Goal: Information Seeking & Learning: Understand process/instructions

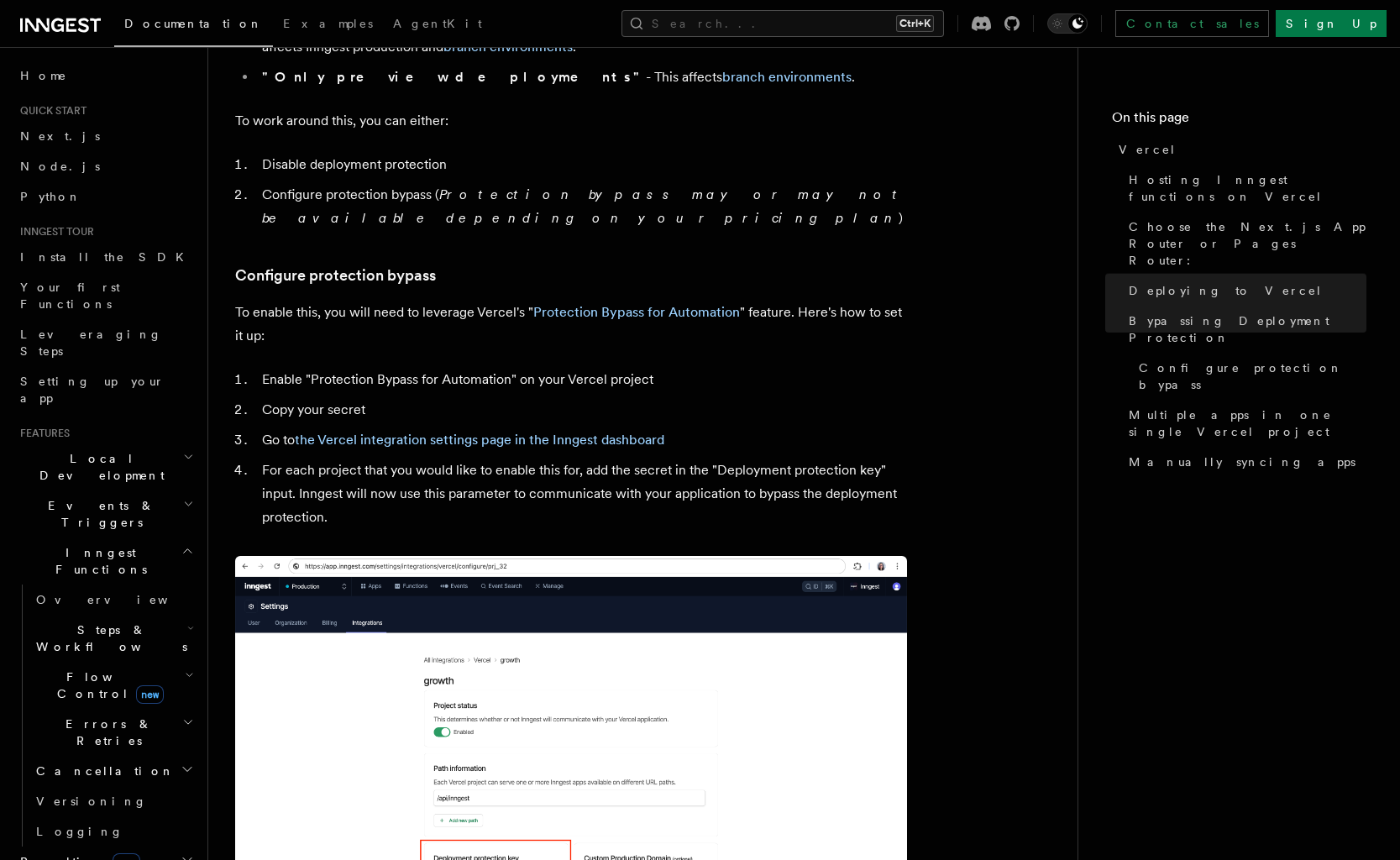
scroll to position [1413, 0]
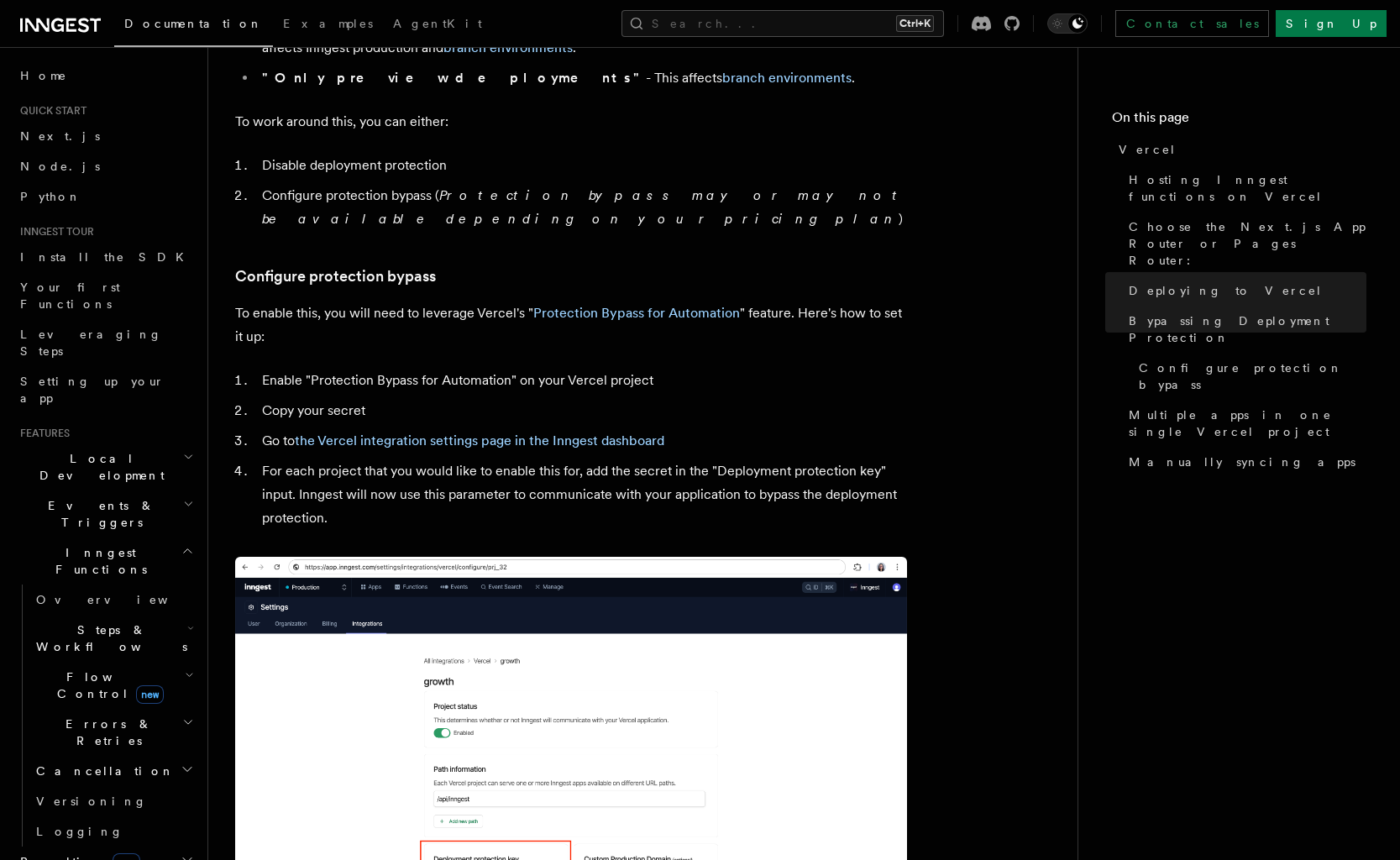
click at [540, 303] on p "To enable this, you will need to leverage Vercel's " Protection Bypass for Auto…" at bounding box center [571, 325] width 672 height 47
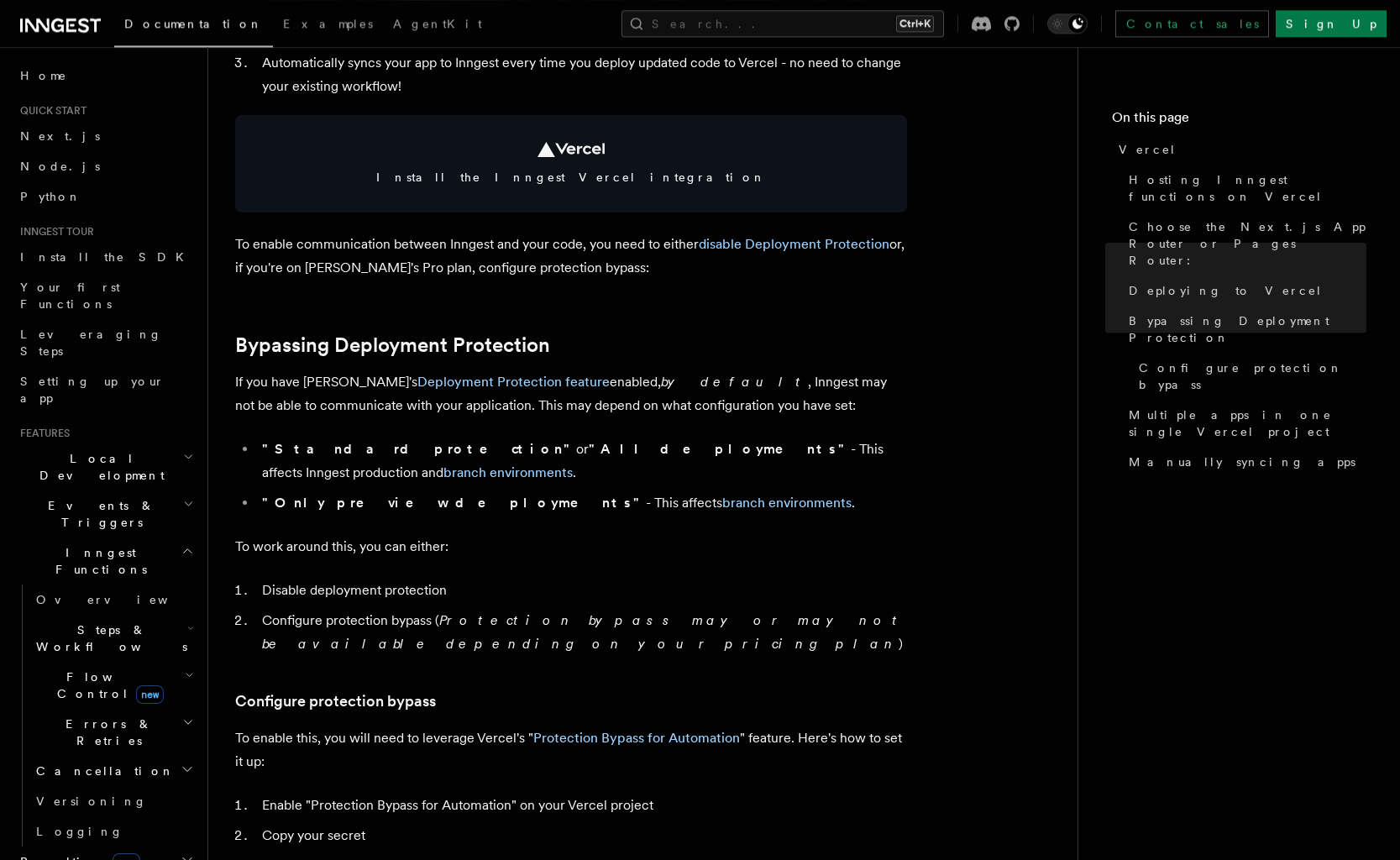
scroll to position [985, 0]
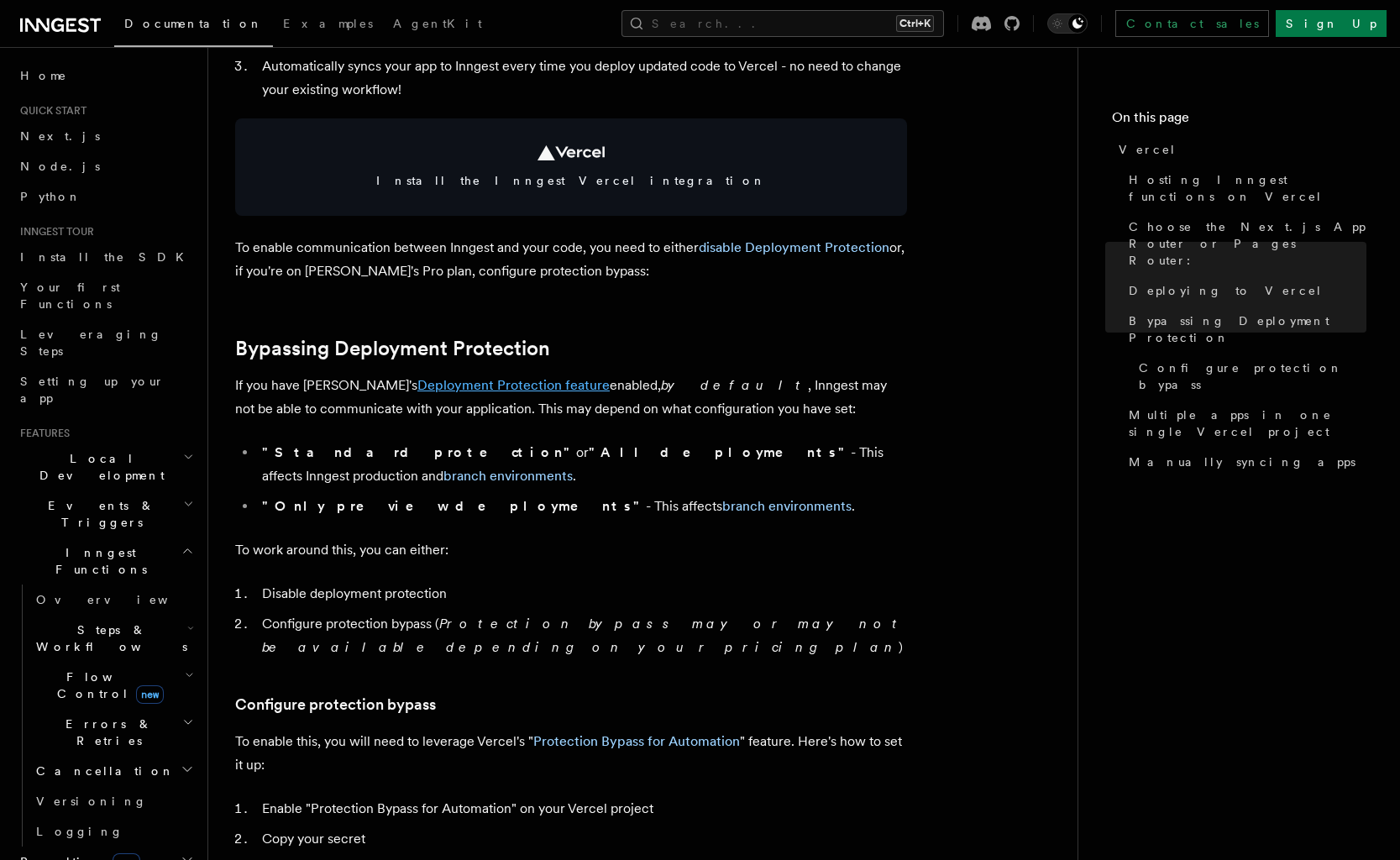
click at [489, 390] on link "Deployment Protection feature" at bounding box center [514, 385] width 193 height 16
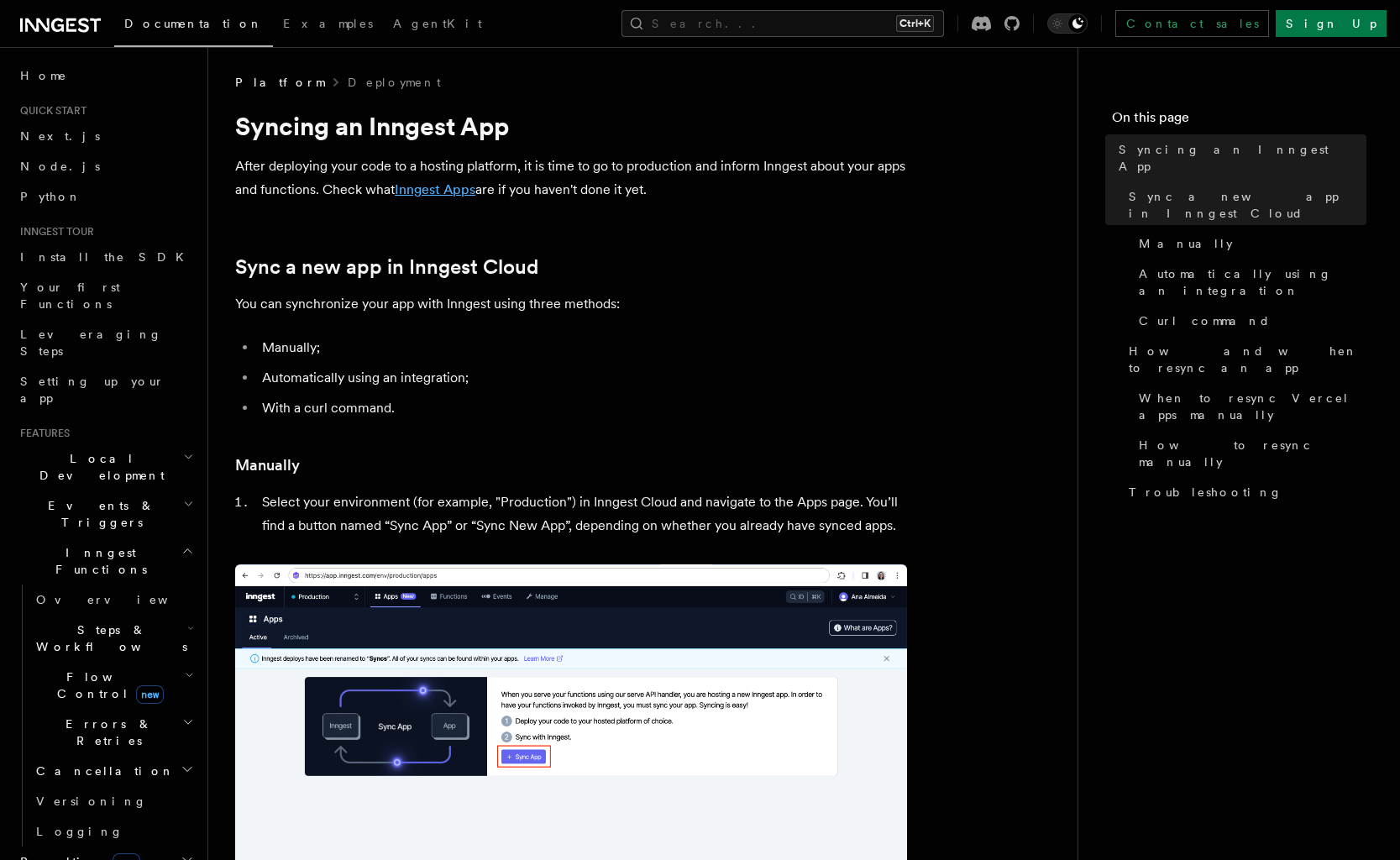
click at [463, 187] on link "Inngest Apps" at bounding box center [434, 189] width 81 height 16
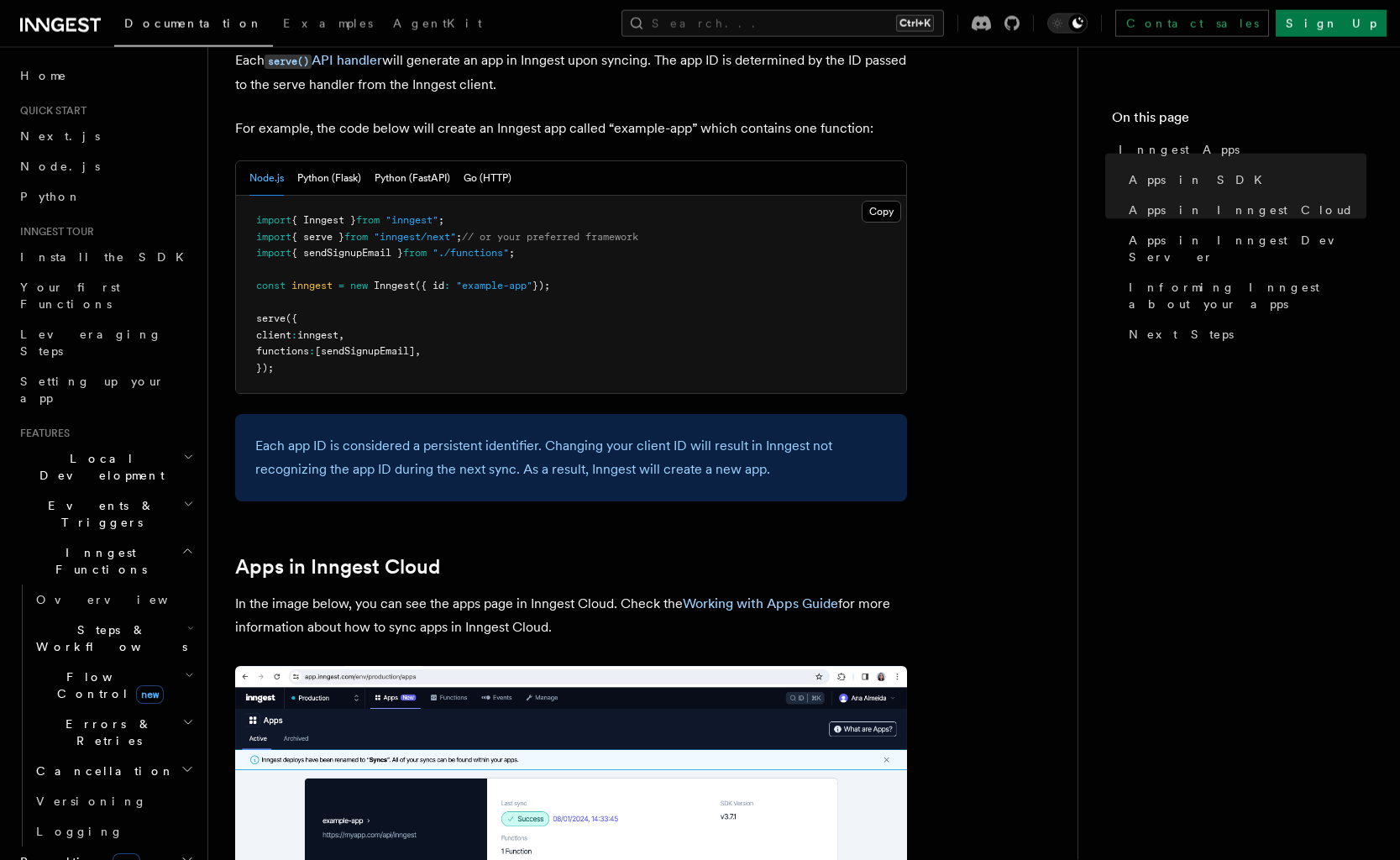
scroll to position [943, 0]
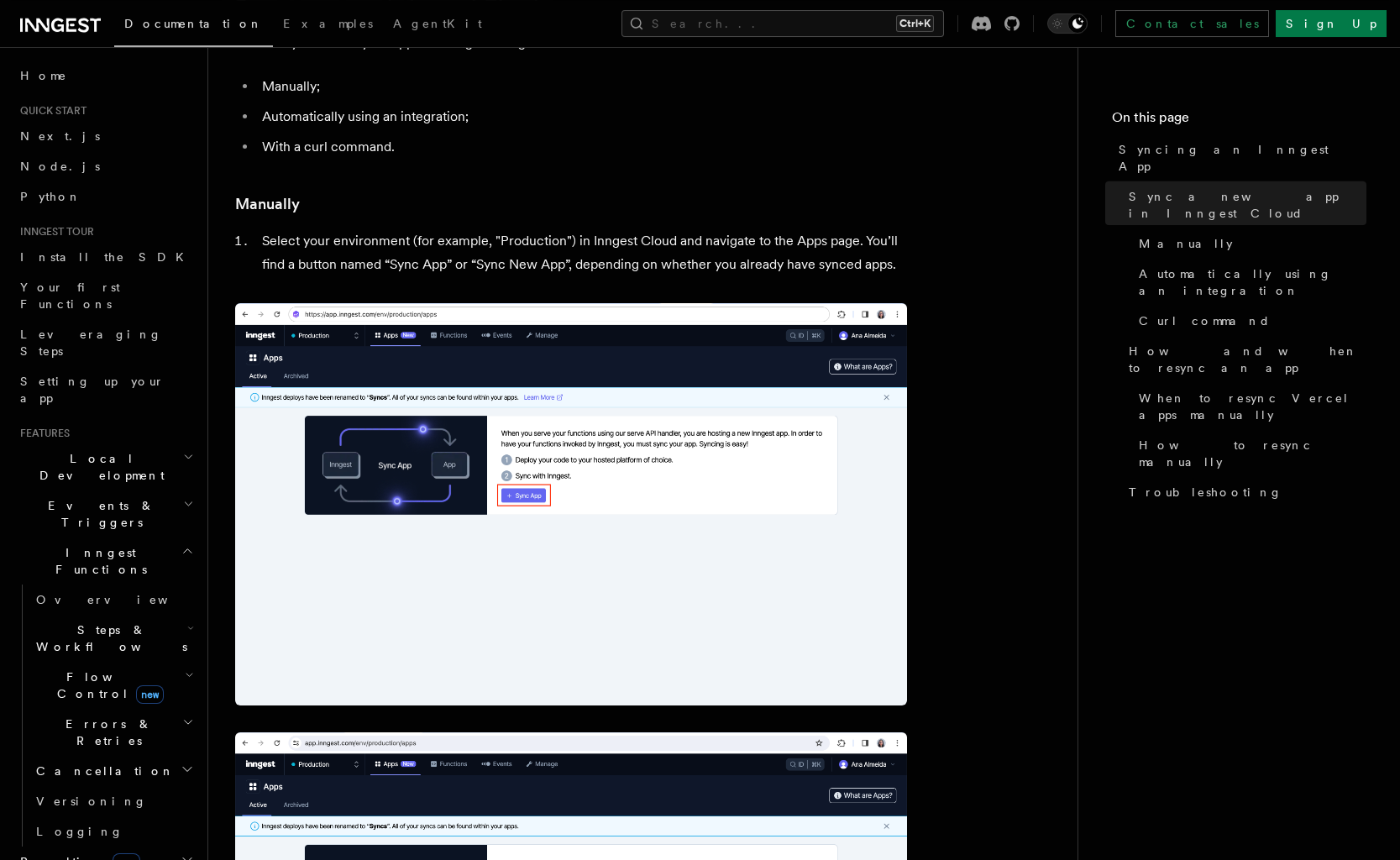
scroll to position [257, 0]
